Goal: Task Accomplishment & Management: Complete application form

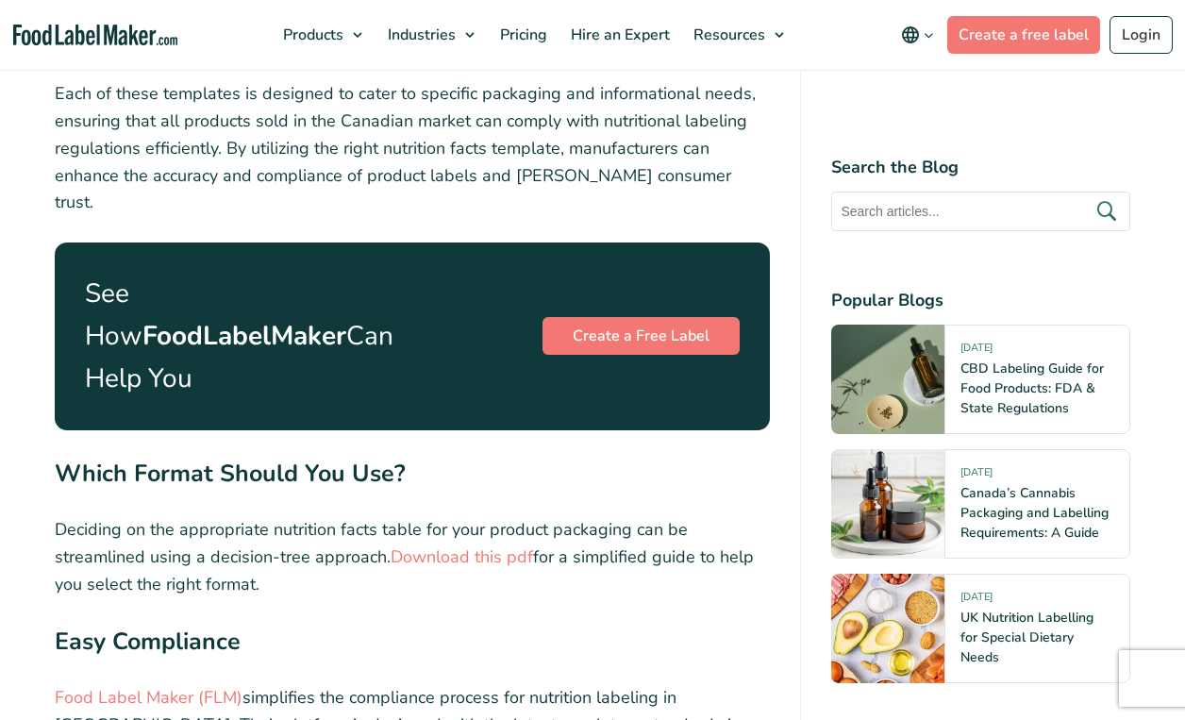
scroll to position [6602, 0]
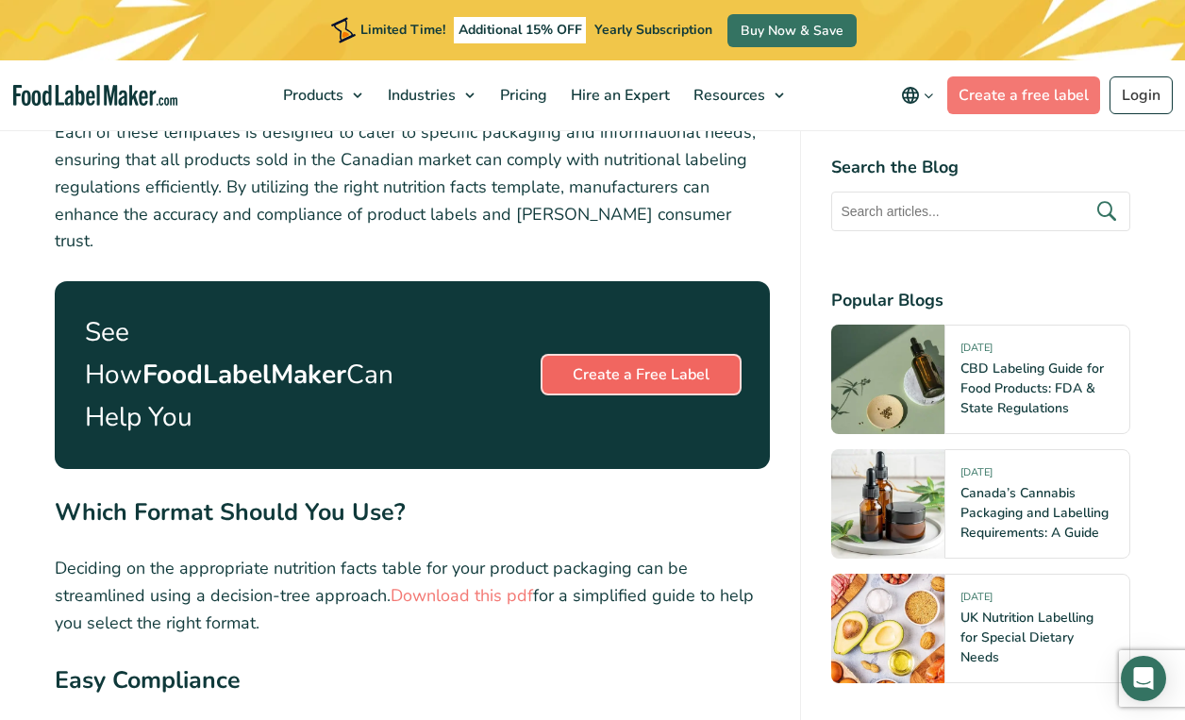
click at [593, 356] on link "Create a Free Label" at bounding box center [641, 375] width 197 height 38
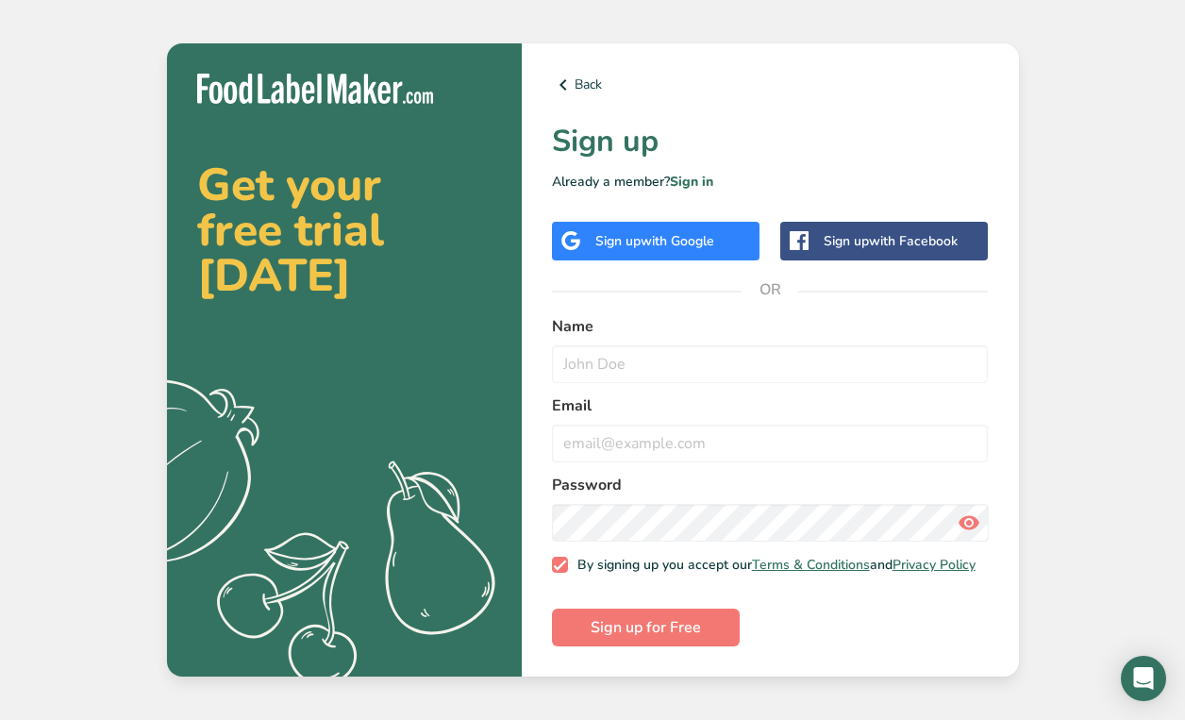
click at [694, 236] on span "with Google" at bounding box center [678, 241] width 74 height 18
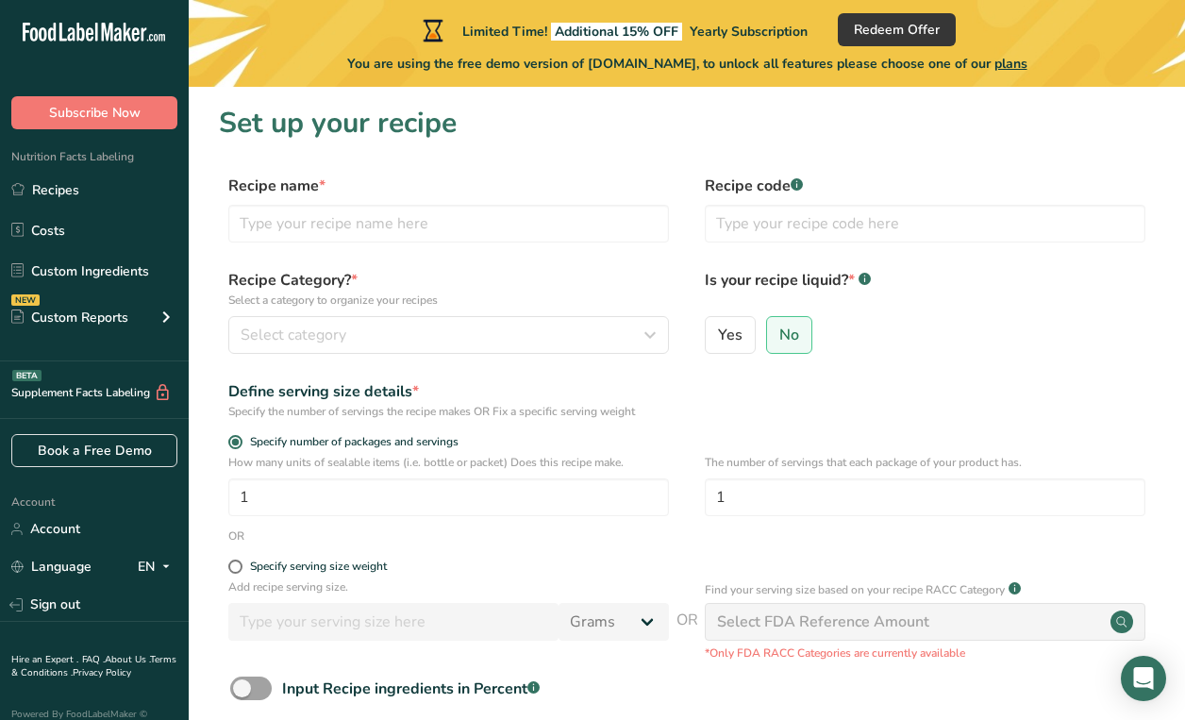
click at [807, 192] on label "Recipe code .a-a{fill:#347362;}.b-a{fill:#fff;}" at bounding box center [925, 186] width 441 height 23
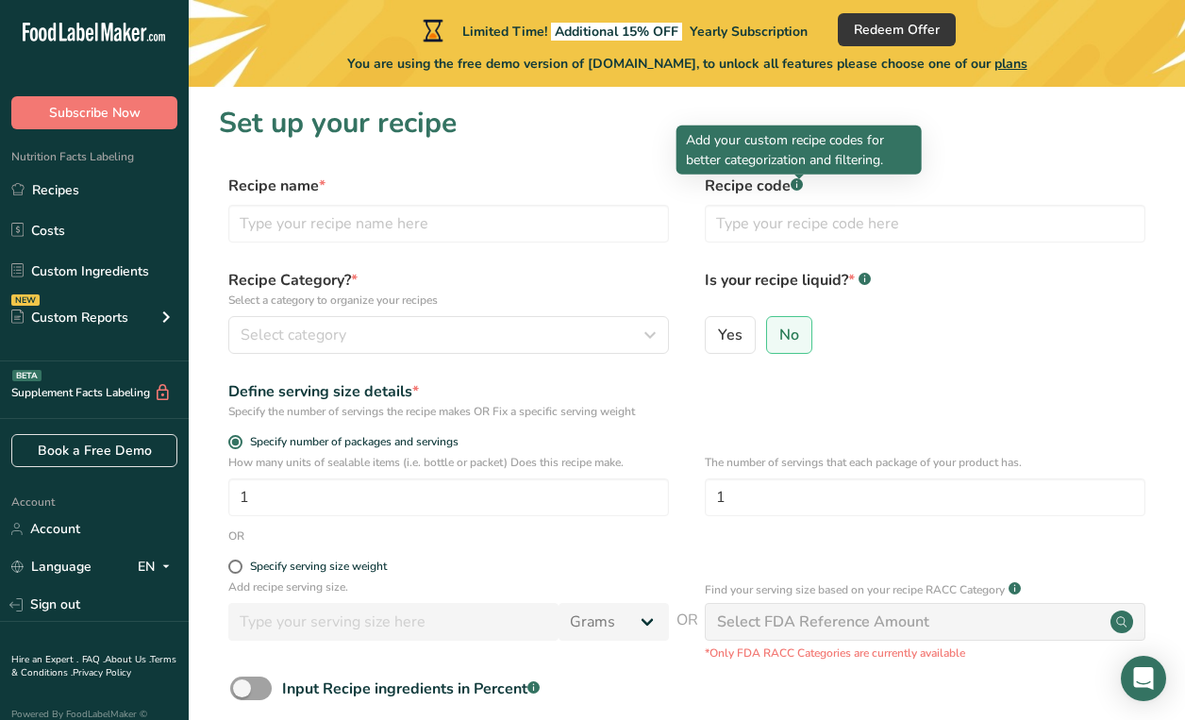
click at [796, 183] on div at bounding box center [799, 179] width 9 height 9
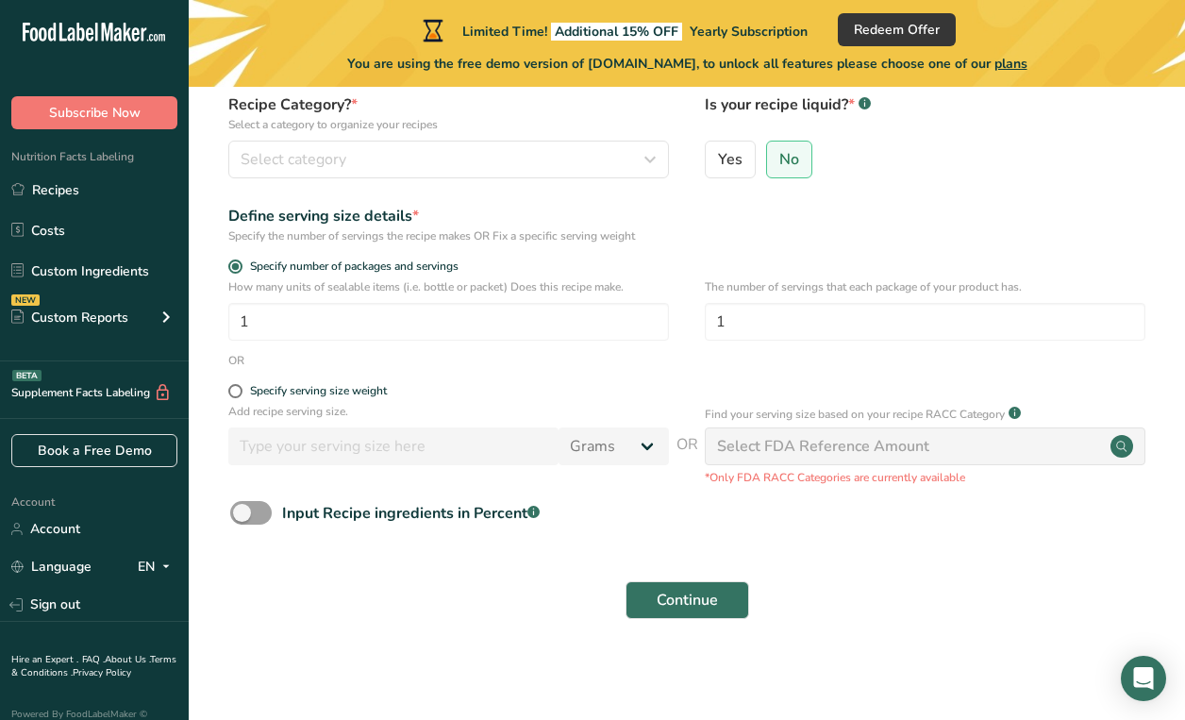
scroll to position [176, 0]
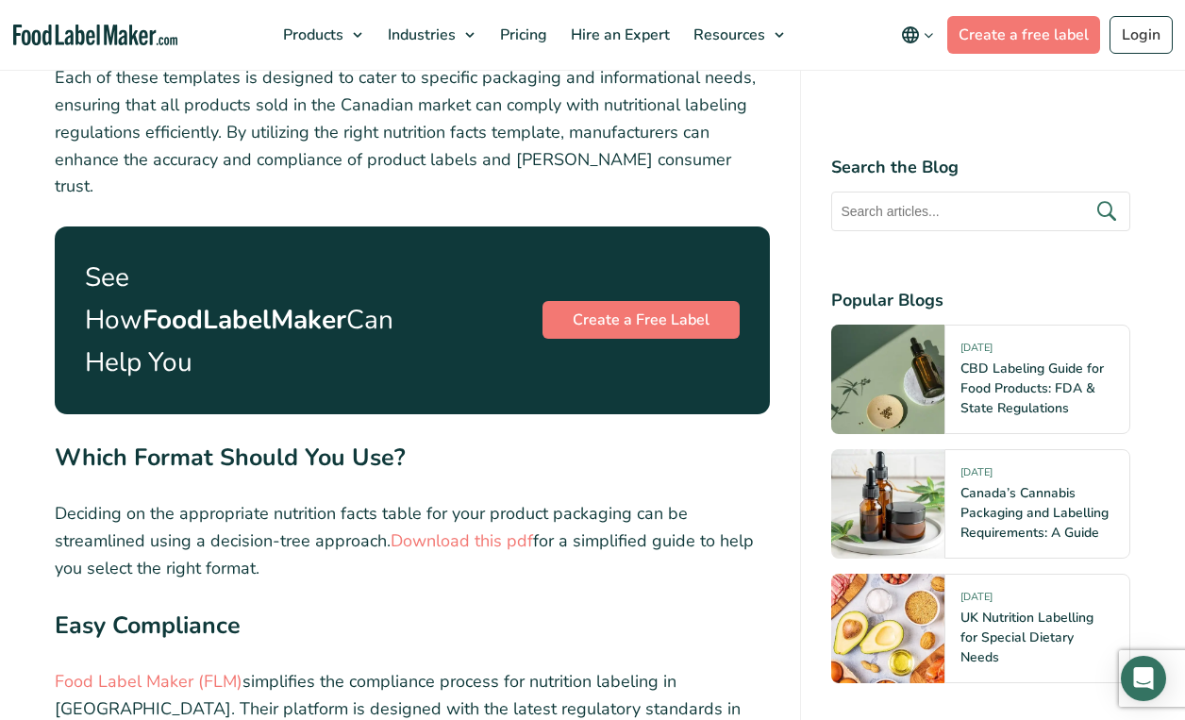
scroll to position [6696, 0]
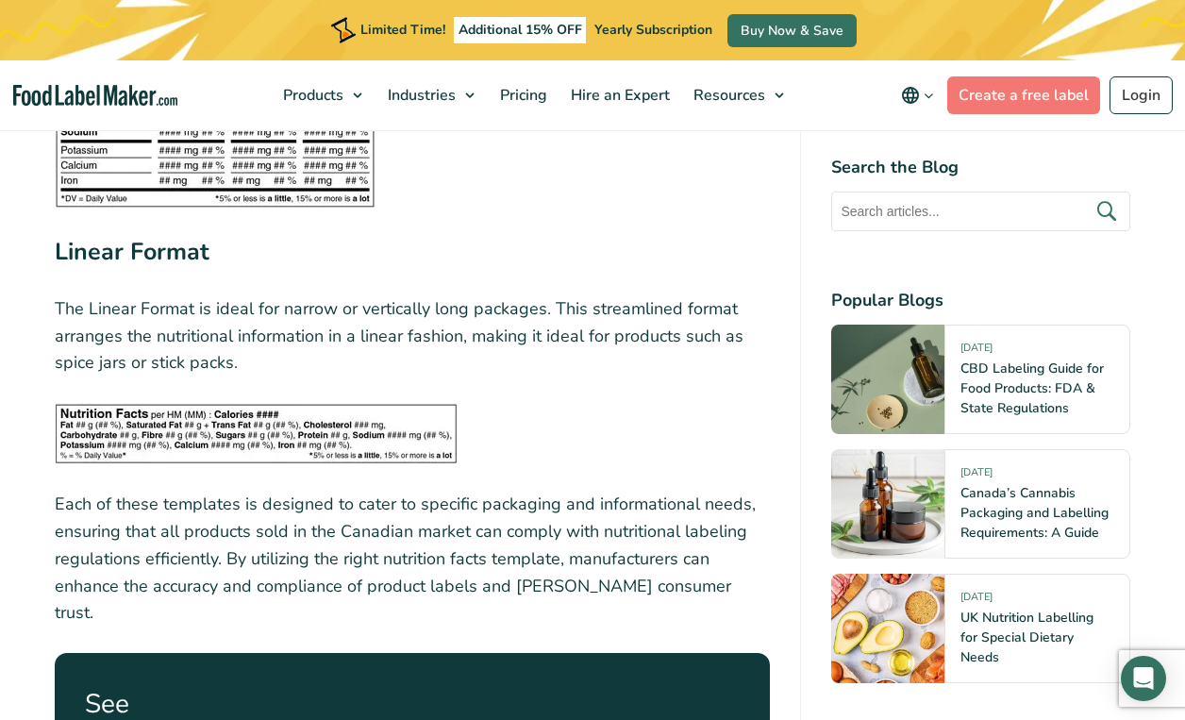
scroll to position [6700, 0]
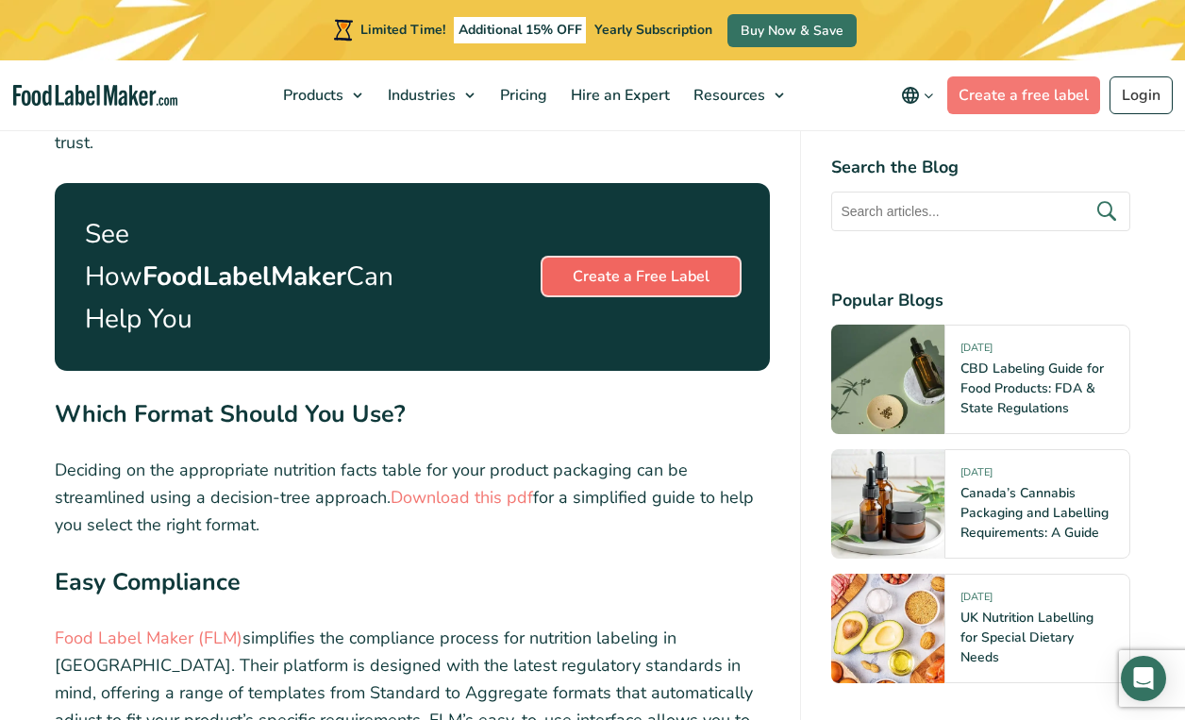
click at [664, 258] on link "Create a Free Label" at bounding box center [641, 277] width 197 height 38
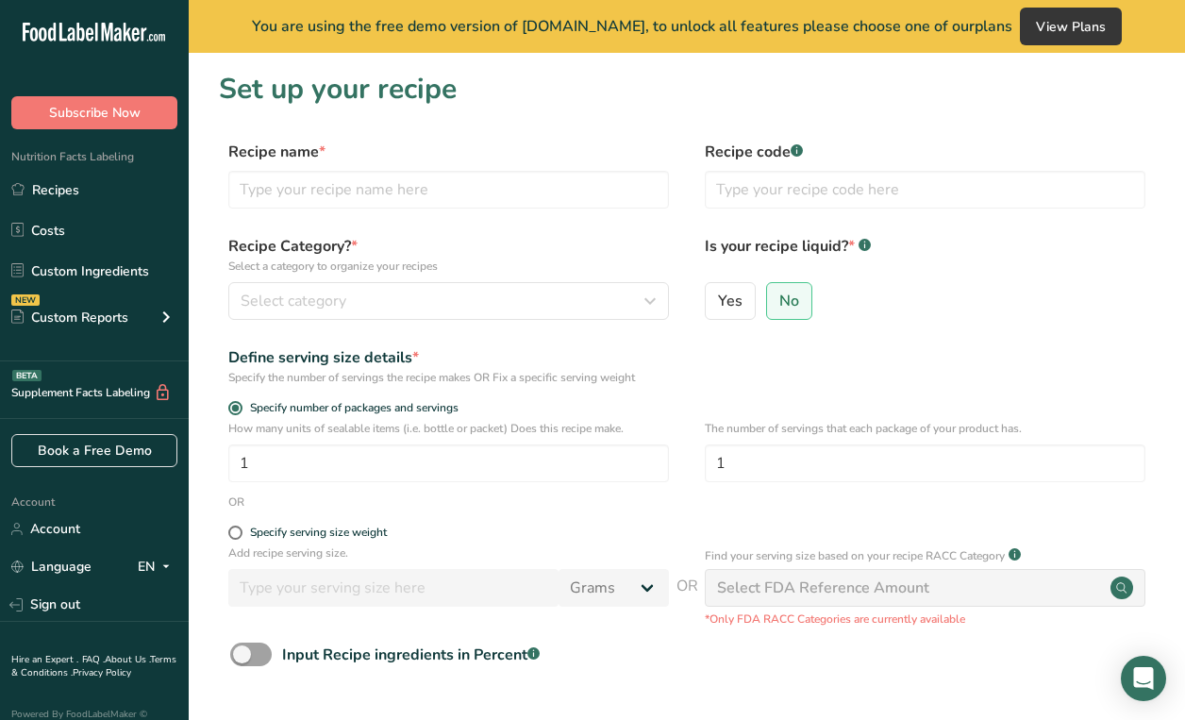
click at [491, 209] on div "Recipe name * Recipe code .a-a{fill:#347362;}.b-a{fill:#fff;}" at bounding box center [687, 180] width 936 height 79
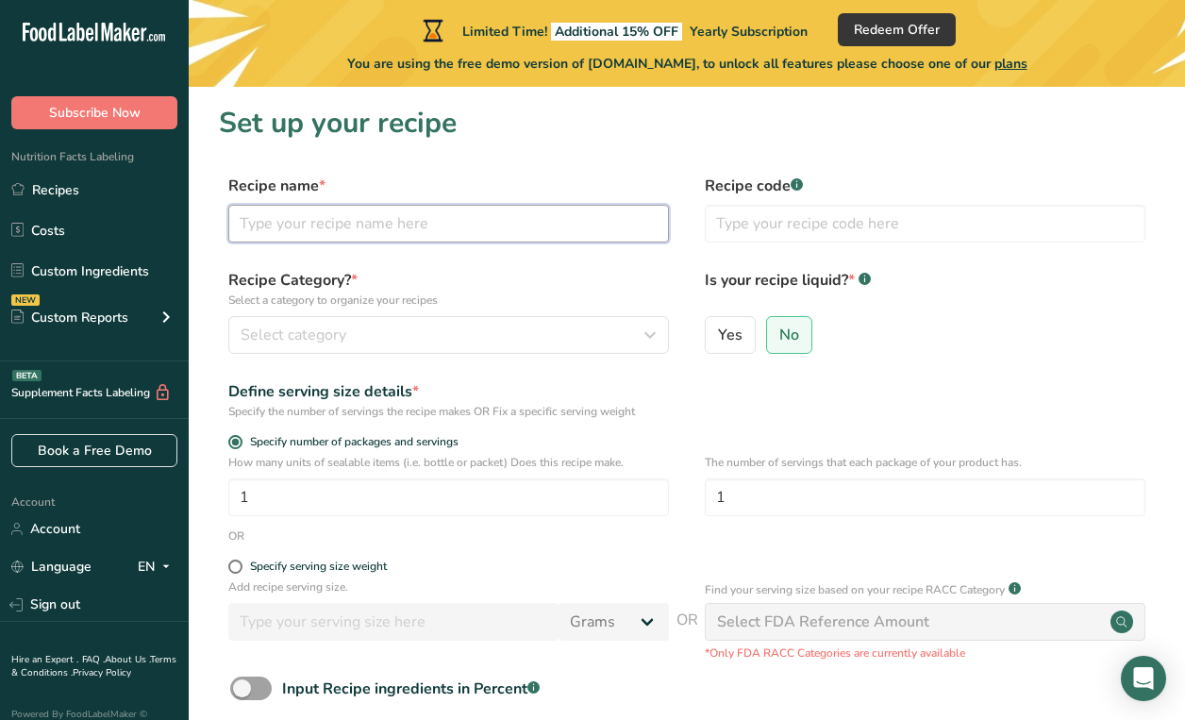
click at [479, 222] on input "text" at bounding box center [448, 224] width 441 height 38
click at [545, 235] on input "text" at bounding box center [448, 224] width 441 height 38
paste input "COOKED NOODLE WITH FRESH WATER CRAB MEAT"
type input "COOKED NOODLE WITH FRESH WATER CRAB MEAT"
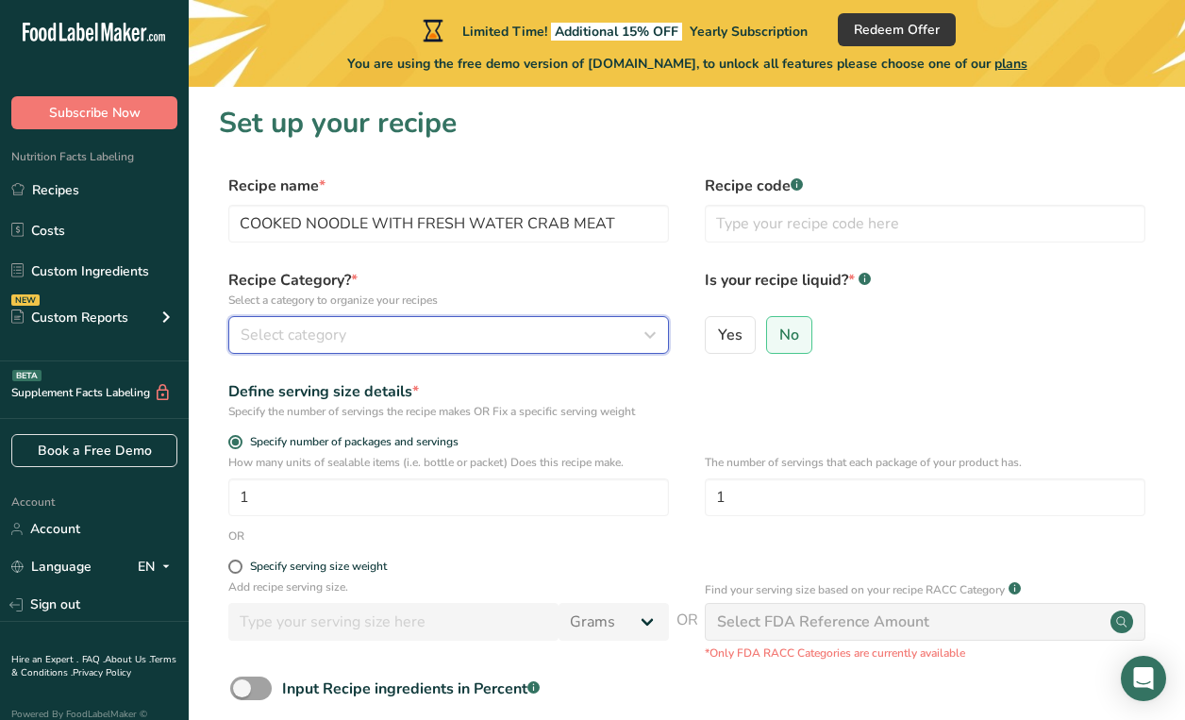
click at [414, 331] on div "Select category" at bounding box center [443, 335] width 405 height 23
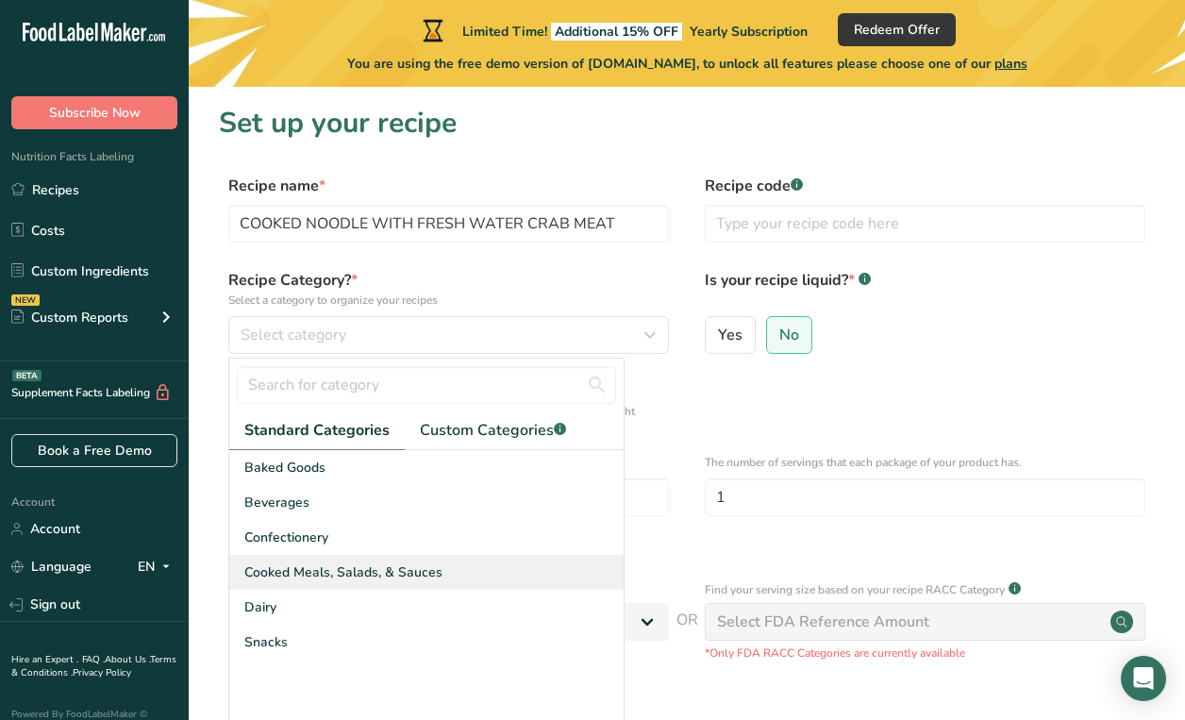
click at [419, 577] on span "Cooked Meals, Salads, & Sauces" at bounding box center [343, 572] width 198 height 20
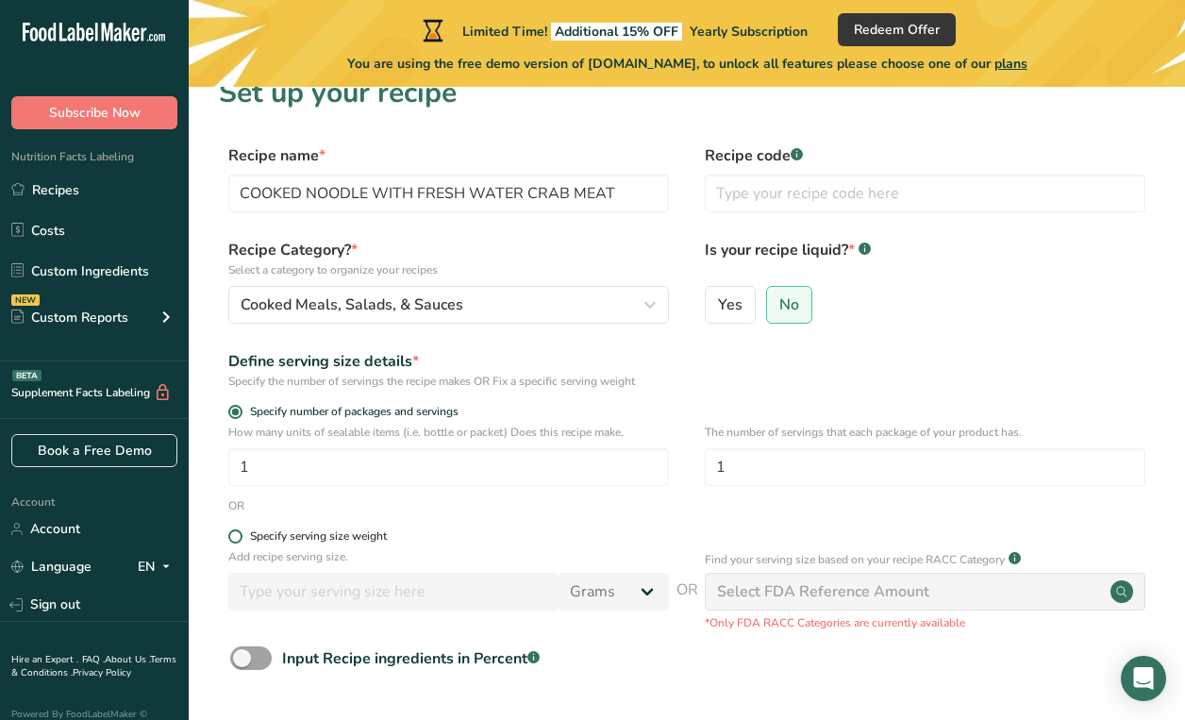
scroll to position [94, 0]
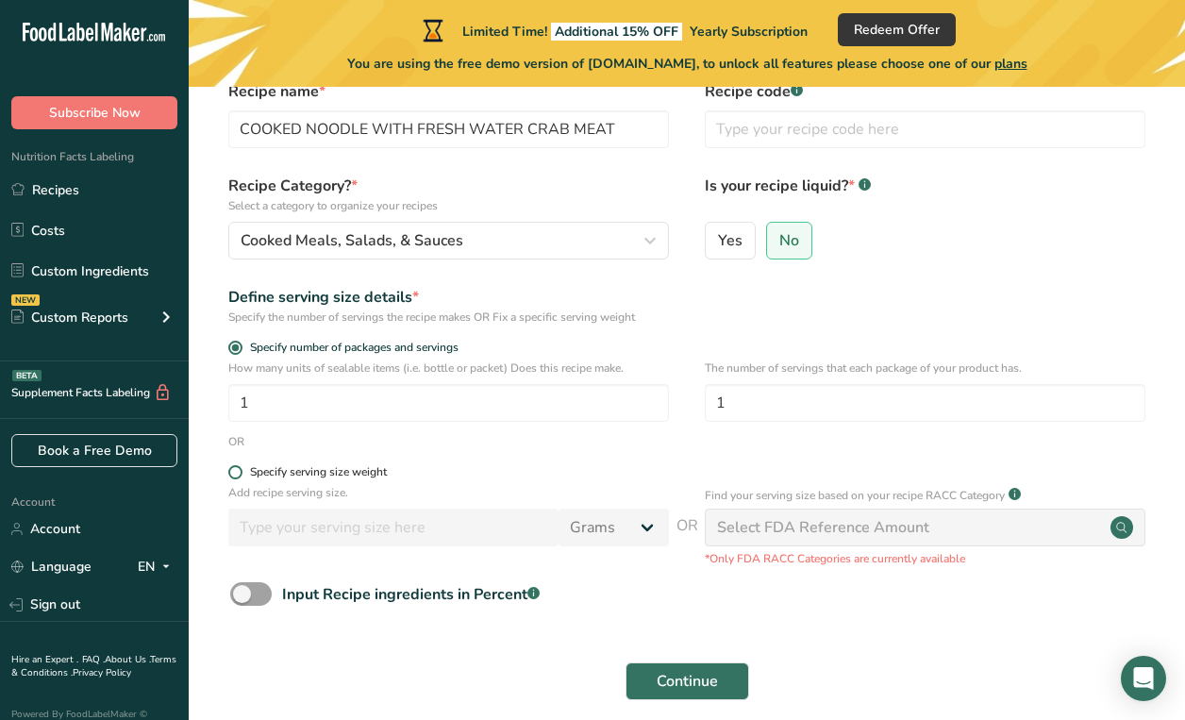
click at [370, 475] on div "Specify serving size weight" at bounding box center [318, 472] width 137 height 14
click at [241, 475] on input "Specify serving size weight" at bounding box center [234, 472] width 12 height 12
radio input "true"
radio input "false"
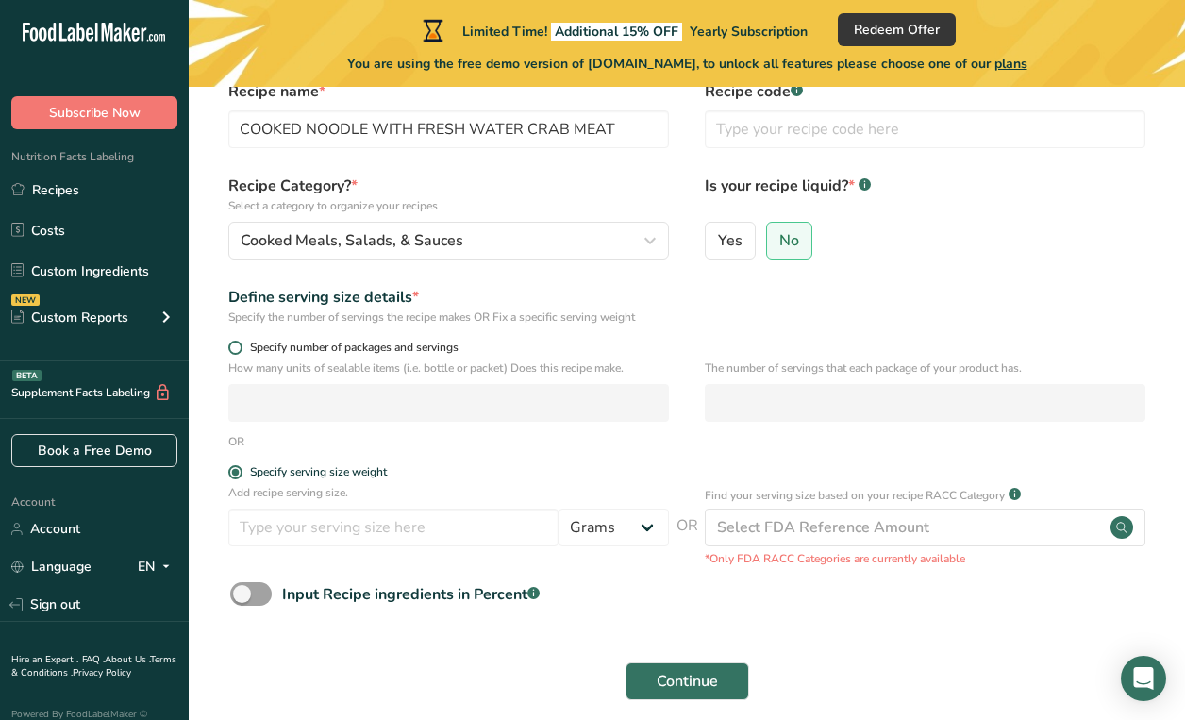
click at [302, 347] on span "Specify number of packages and servings" at bounding box center [351, 348] width 216 height 14
click at [241, 347] on input "Specify number of packages and servings" at bounding box center [234, 348] width 12 height 12
radio input "true"
radio input "false"
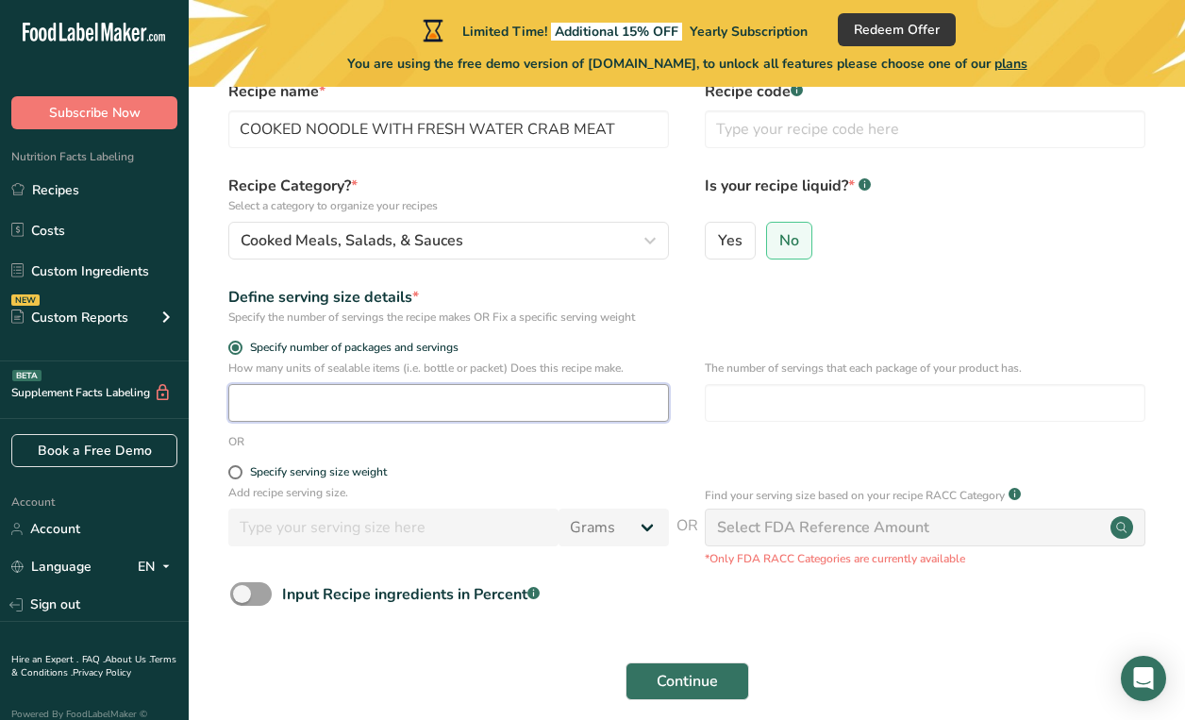
click at [308, 401] on input "number" at bounding box center [448, 403] width 441 height 38
click at [837, 406] on input "number" at bounding box center [925, 403] width 441 height 38
type input "2"
click at [494, 410] on input "number" at bounding box center [448, 403] width 441 height 38
drag, startPoint x: 500, startPoint y: 410, endPoint x: 208, endPoint y: 405, distance: 292.6
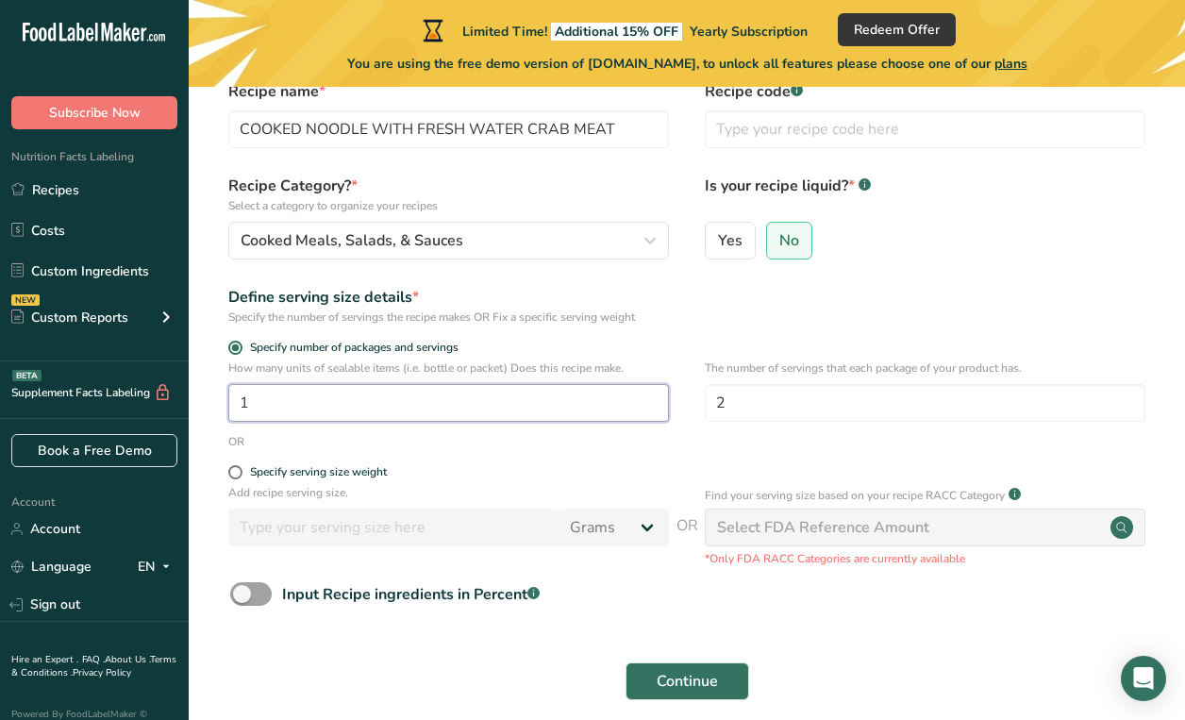
click at [208, 405] on section "Set up your recipe Recipe name * COOKED NOODLE WITH FRESH WATER CRAB MEAT Recip…" at bounding box center [687, 366] width 996 height 749
type input "2"
click at [326, 479] on div "Specify serving size weight" at bounding box center [318, 472] width 137 height 14
click at [241, 478] on input "Specify serving size weight" at bounding box center [234, 472] width 12 height 12
radio input "true"
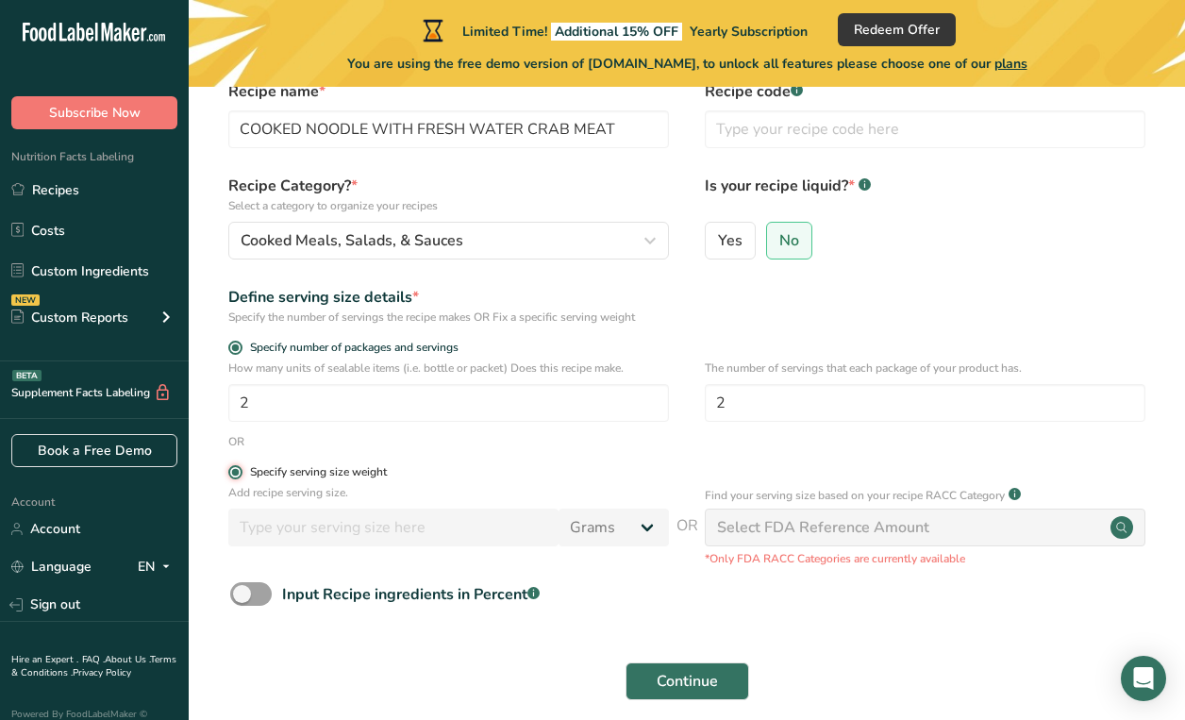
radio input "false"
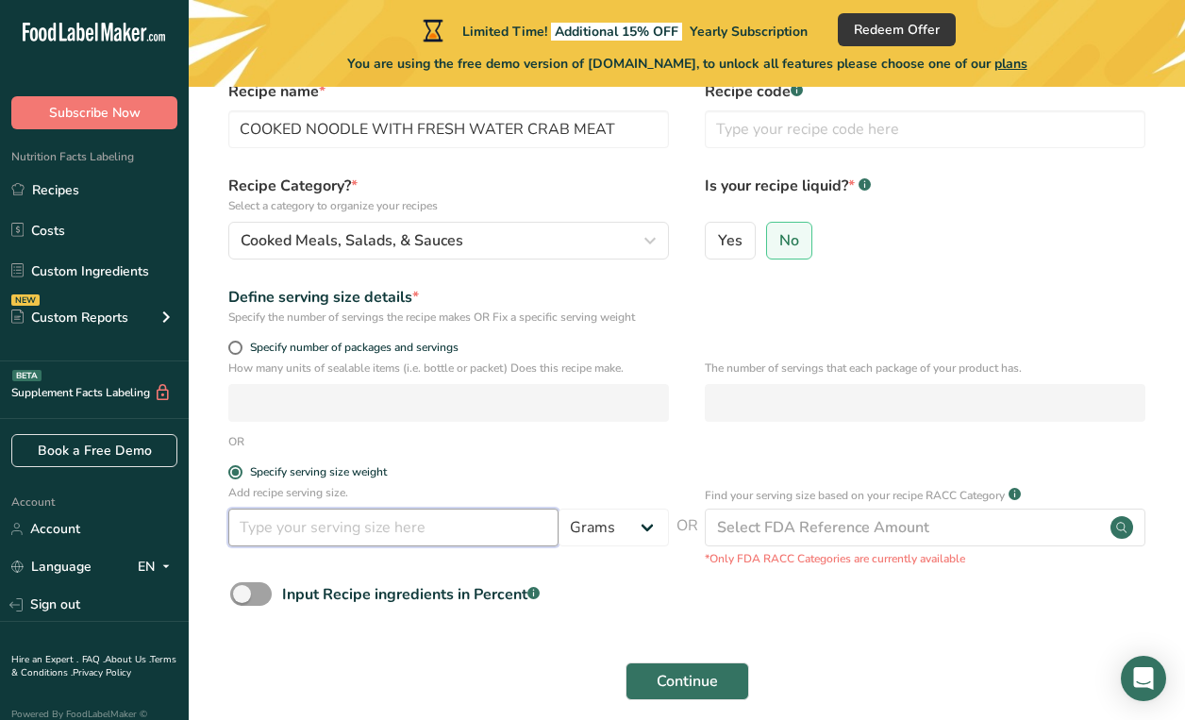
click at [340, 531] on input "number" at bounding box center [393, 528] width 330 height 38
type input "370"
click at [251, 595] on span at bounding box center [251, 594] width 42 height 24
click at [243, 595] on input "Input Recipe ingredients in Percent .a-a{fill:#347362;}.b-a{fill:#fff;}" at bounding box center [236, 594] width 12 height 12
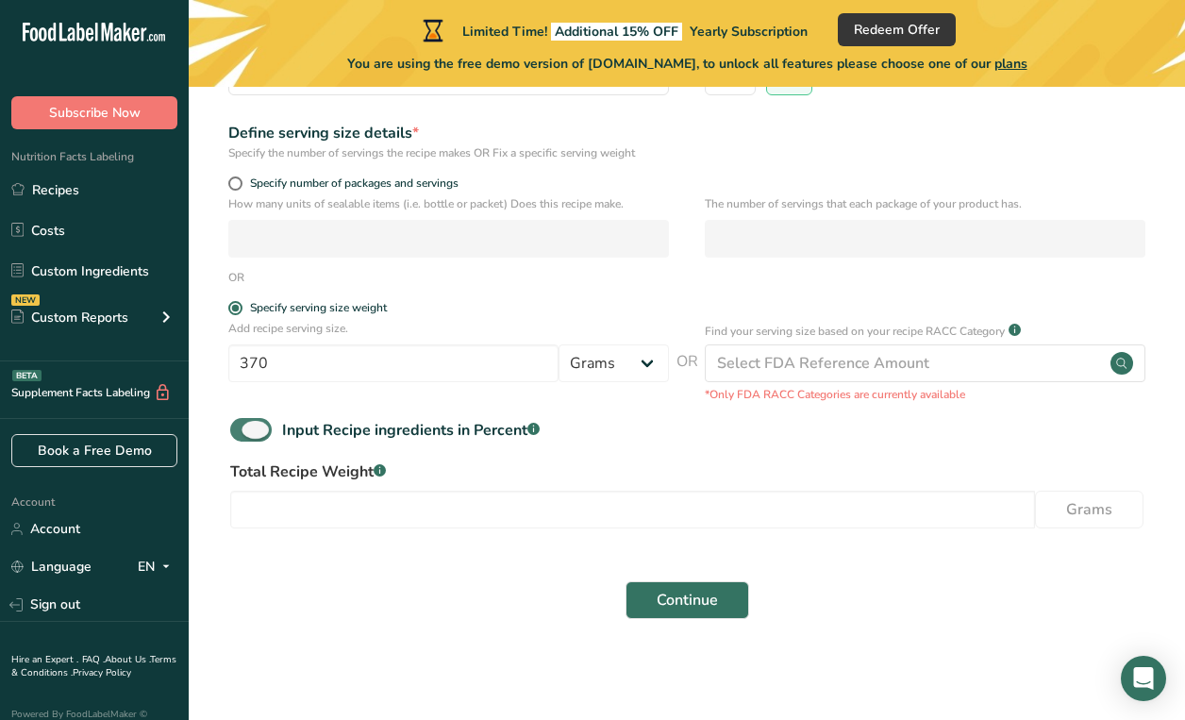
click at [246, 419] on span at bounding box center [251, 430] width 42 height 24
click at [243, 424] on input "Input Recipe ingredients in Percent .a-a{fill:#347362;}.b-a{fill:#fff;}" at bounding box center [236, 430] width 12 height 12
checkbox input "false"
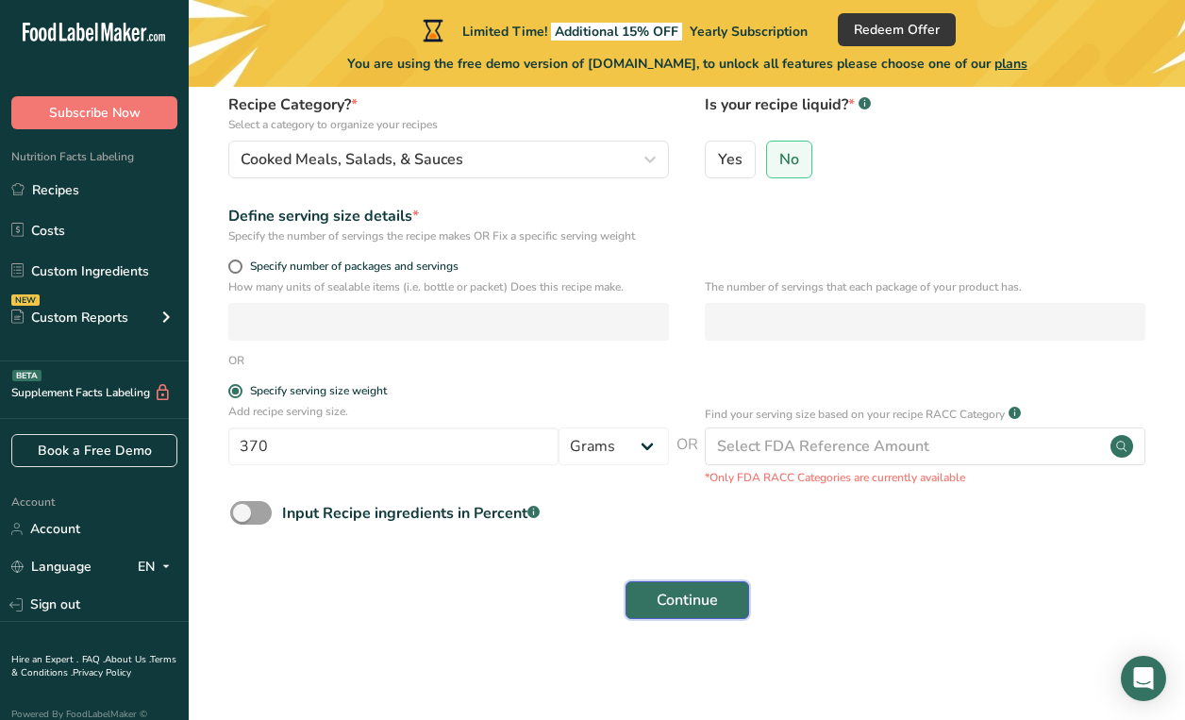
click at [672, 595] on span "Continue" at bounding box center [687, 600] width 61 height 23
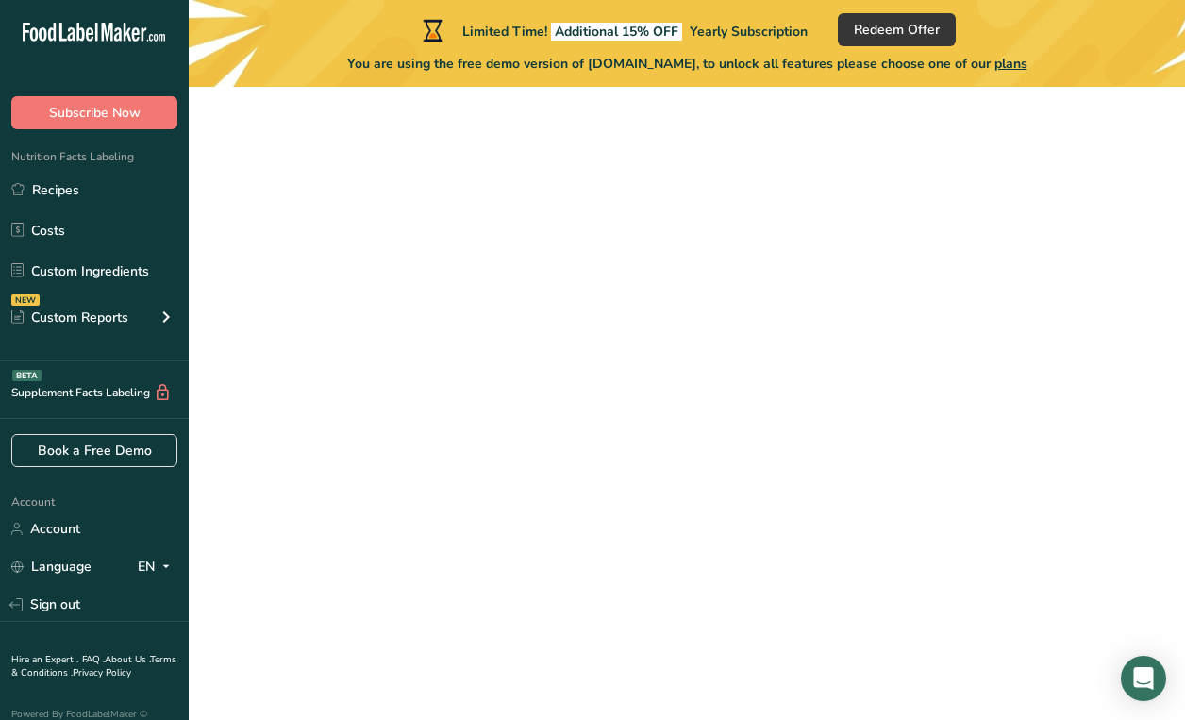
scroll to position [176, 0]
